Goal: Task Accomplishment & Management: Manage account settings

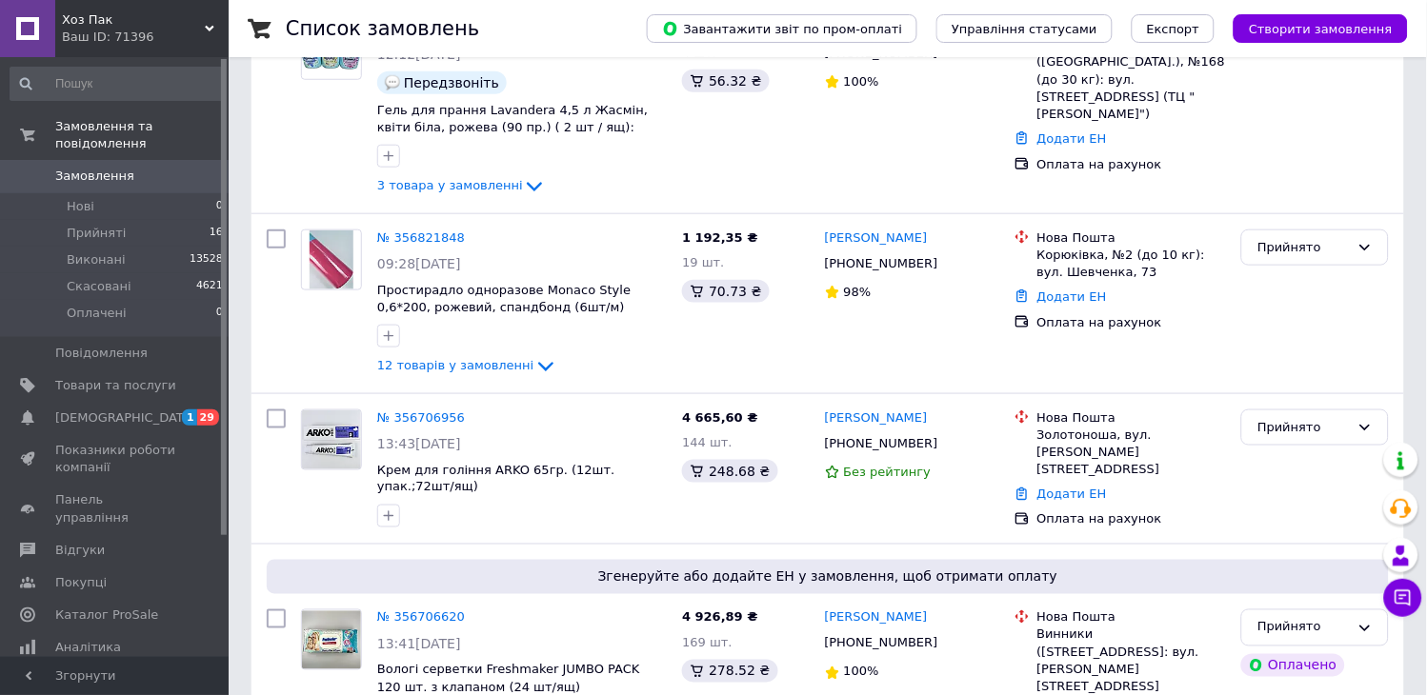
scroll to position [317, 0]
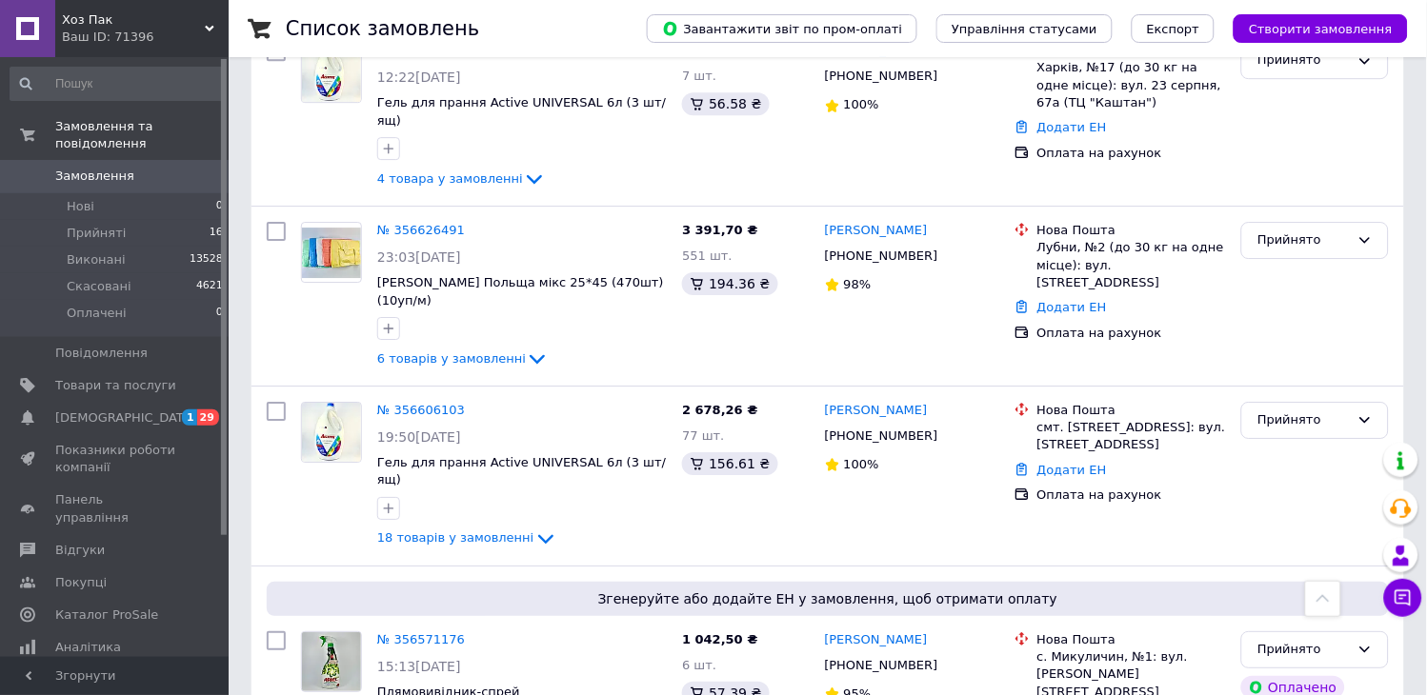
scroll to position [1368, 0]
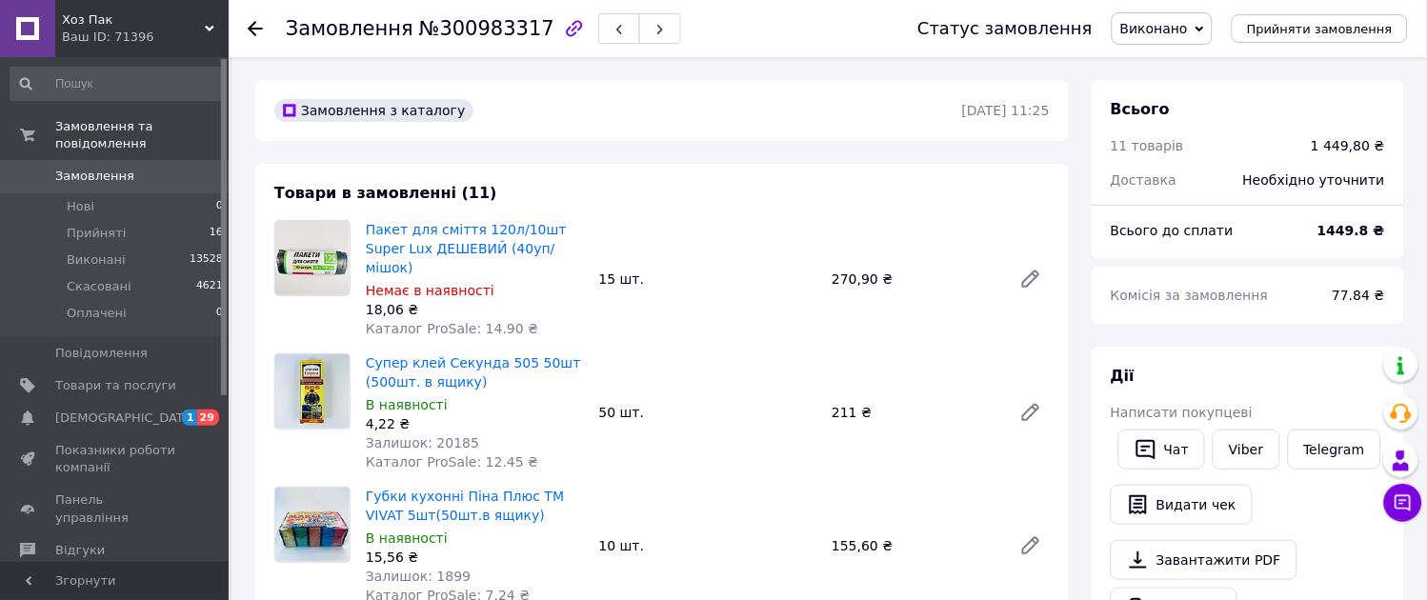
click at [64, 168] on span "Замовлення" at bounding box center [94, 176] width 79 height 17
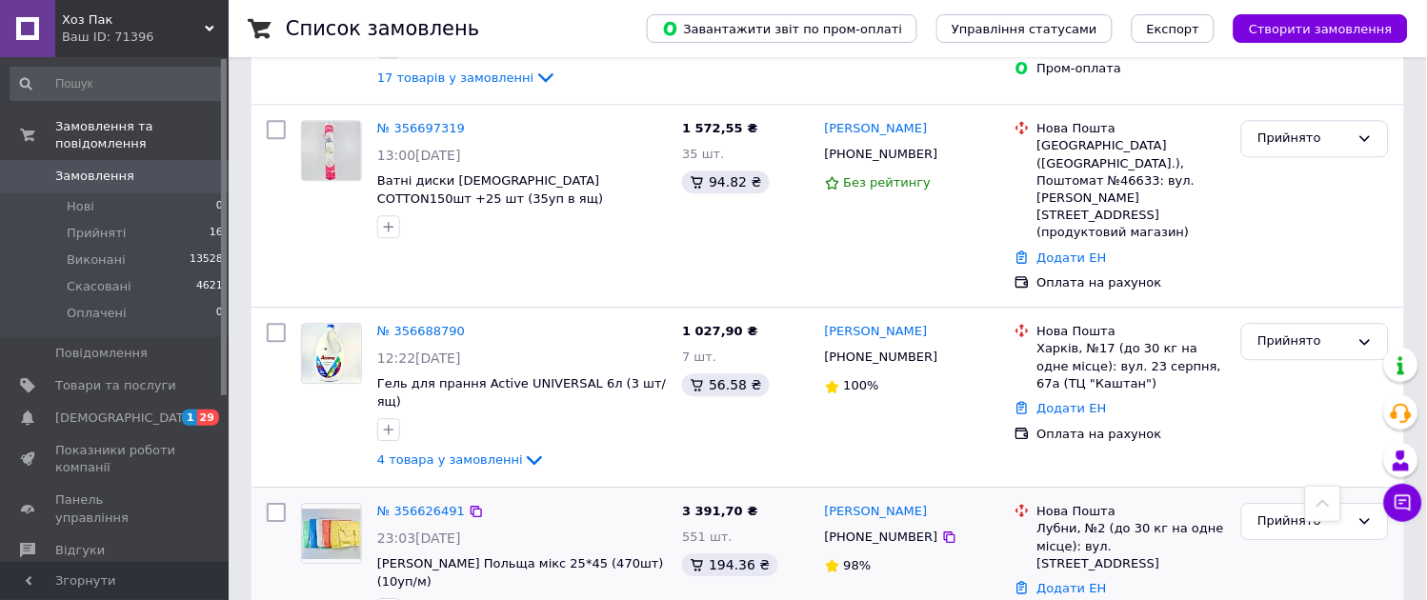
scroll to position [953, 0]
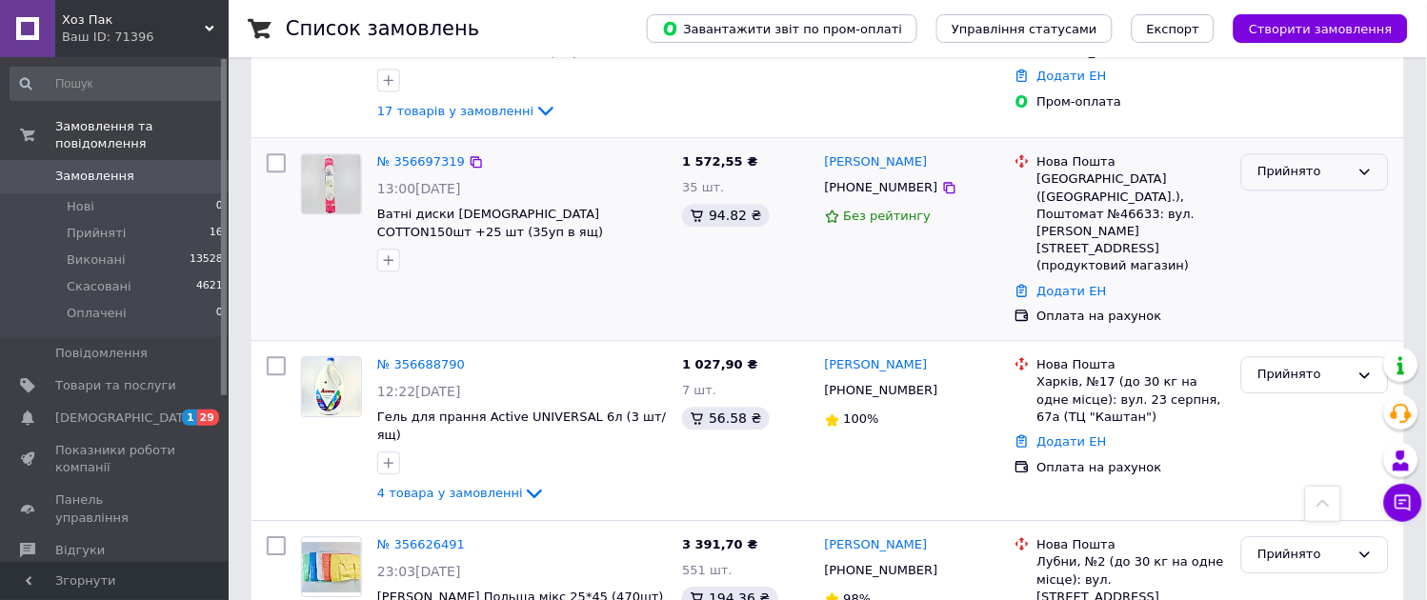
click at [1286, 162] on div "Прийнято" at bounding box center [1303, 172] width 92 height 20
click at [1298, 194] on li "Виконано" at bounding box center [1315, 211] width 146 height 35
